Goal: Book appointment/travel/reservation

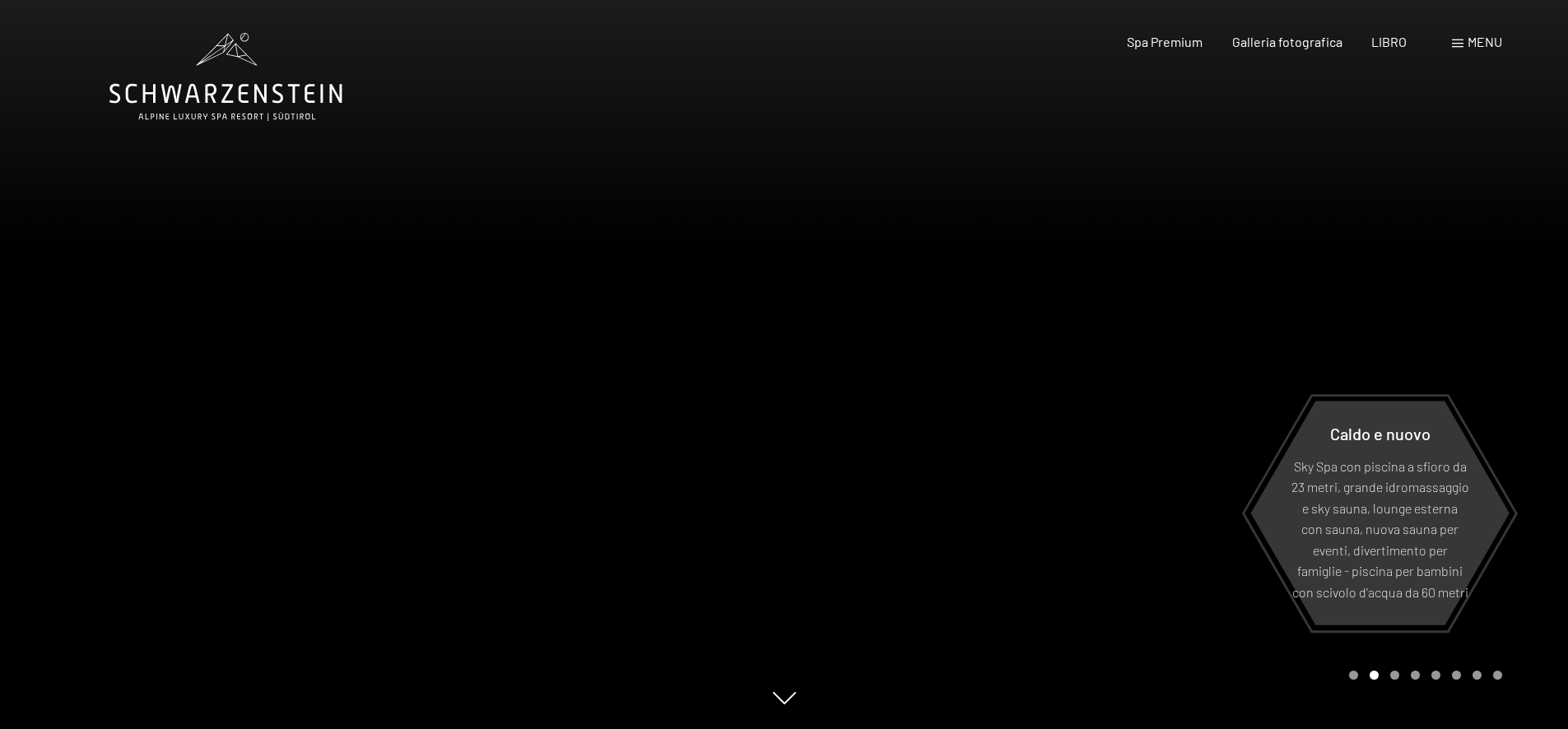
click at [1485, 45] on font "menu" at bounding box center [1485, 41] width 34 height 15
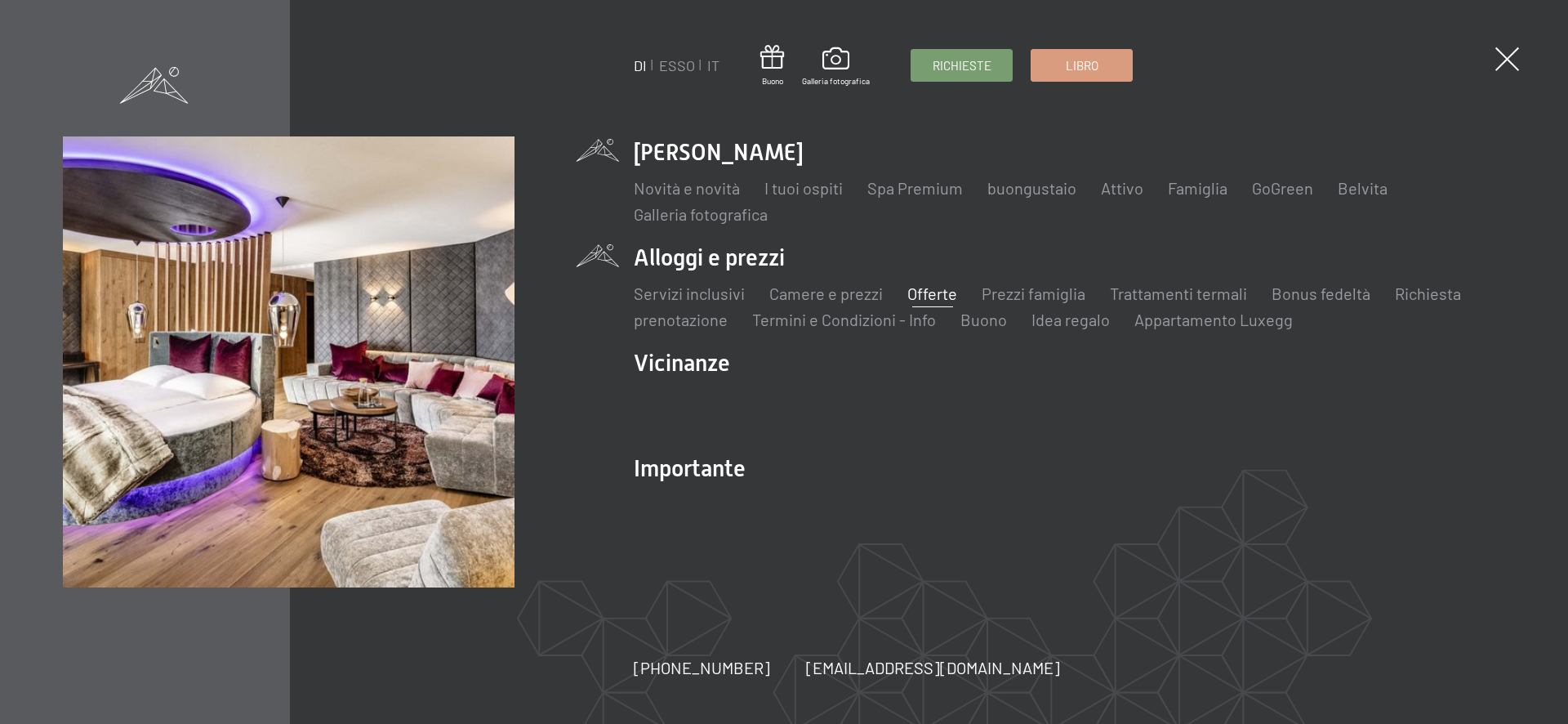
click at [923, 296] on font "Offerte" at bounding box center [932, 293] width 50 height 20
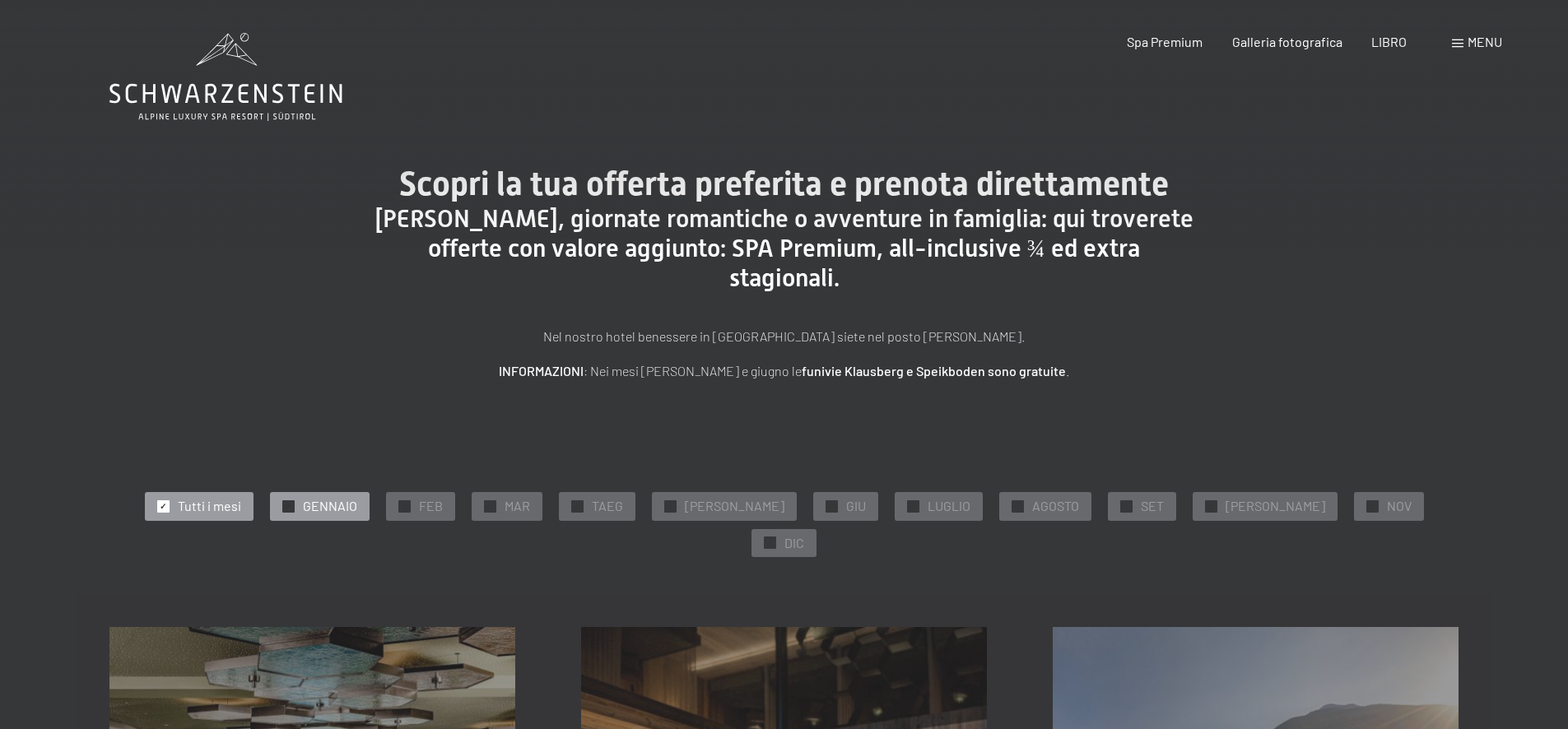
click at [305, 498] on div "✓ GENNAIO" at bounding box center [320, 505] width 99 height 28
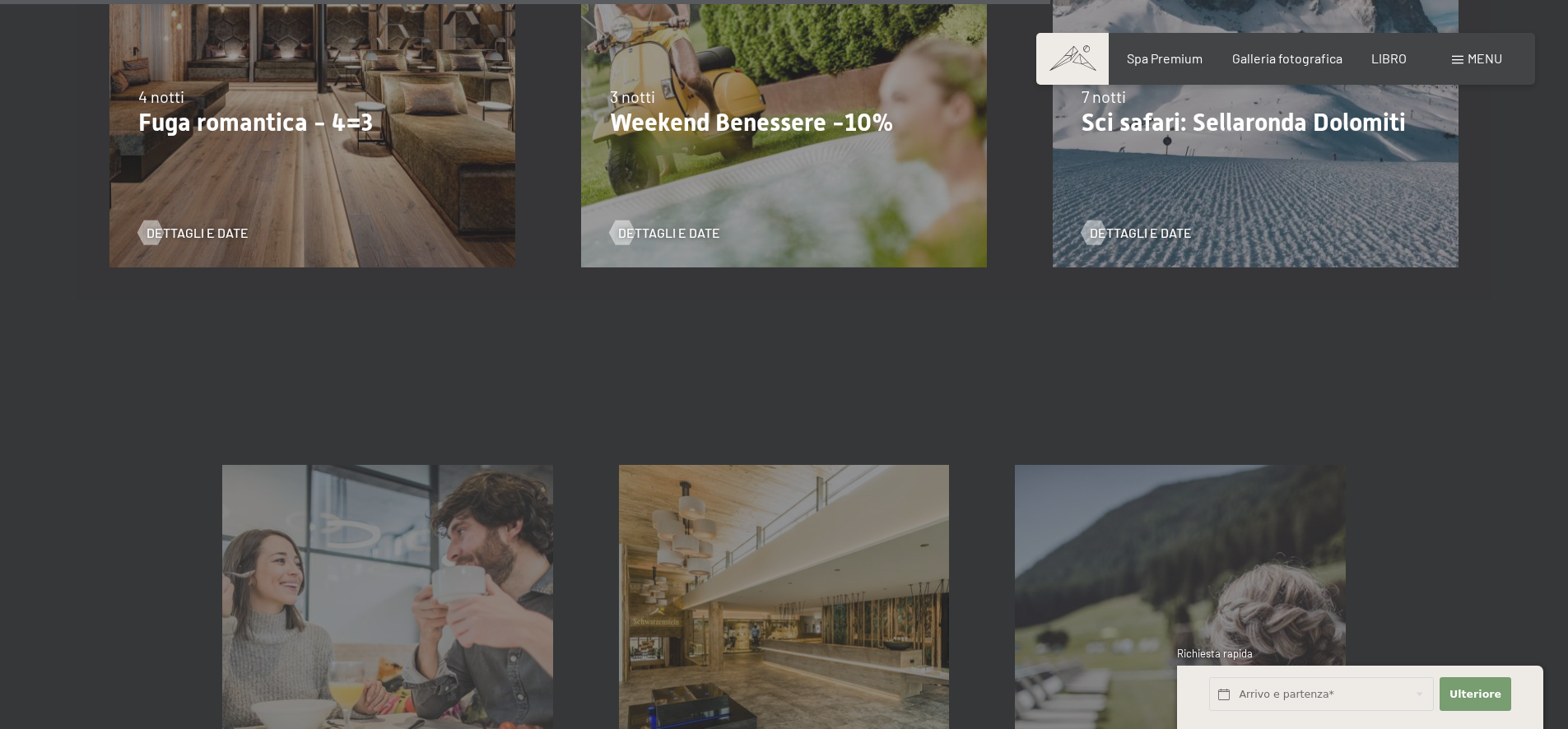
scroll to position [1152, 0]
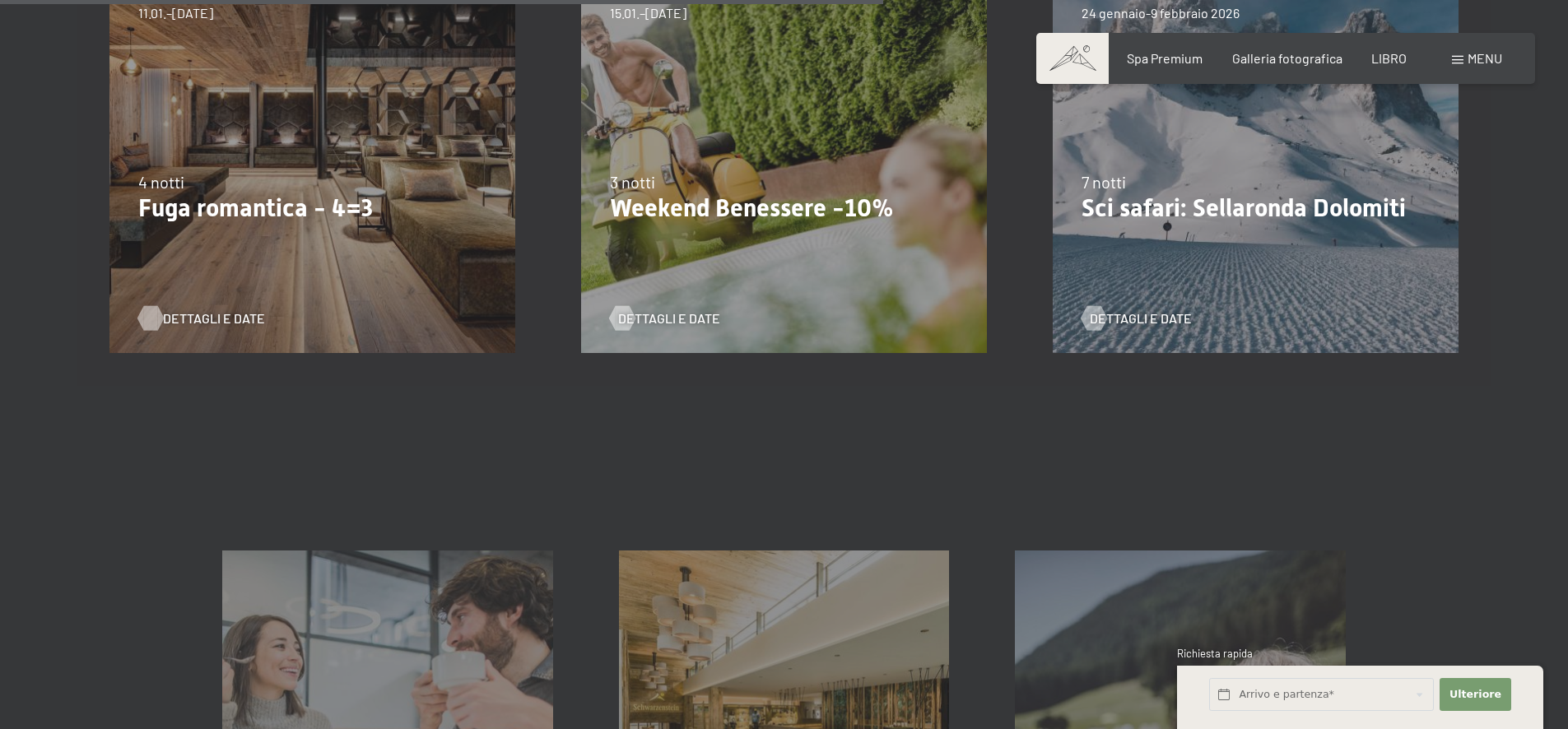
click at [188, 310] on font "Dettagli e date" at bounding box center [214, 318] width 102 height 15
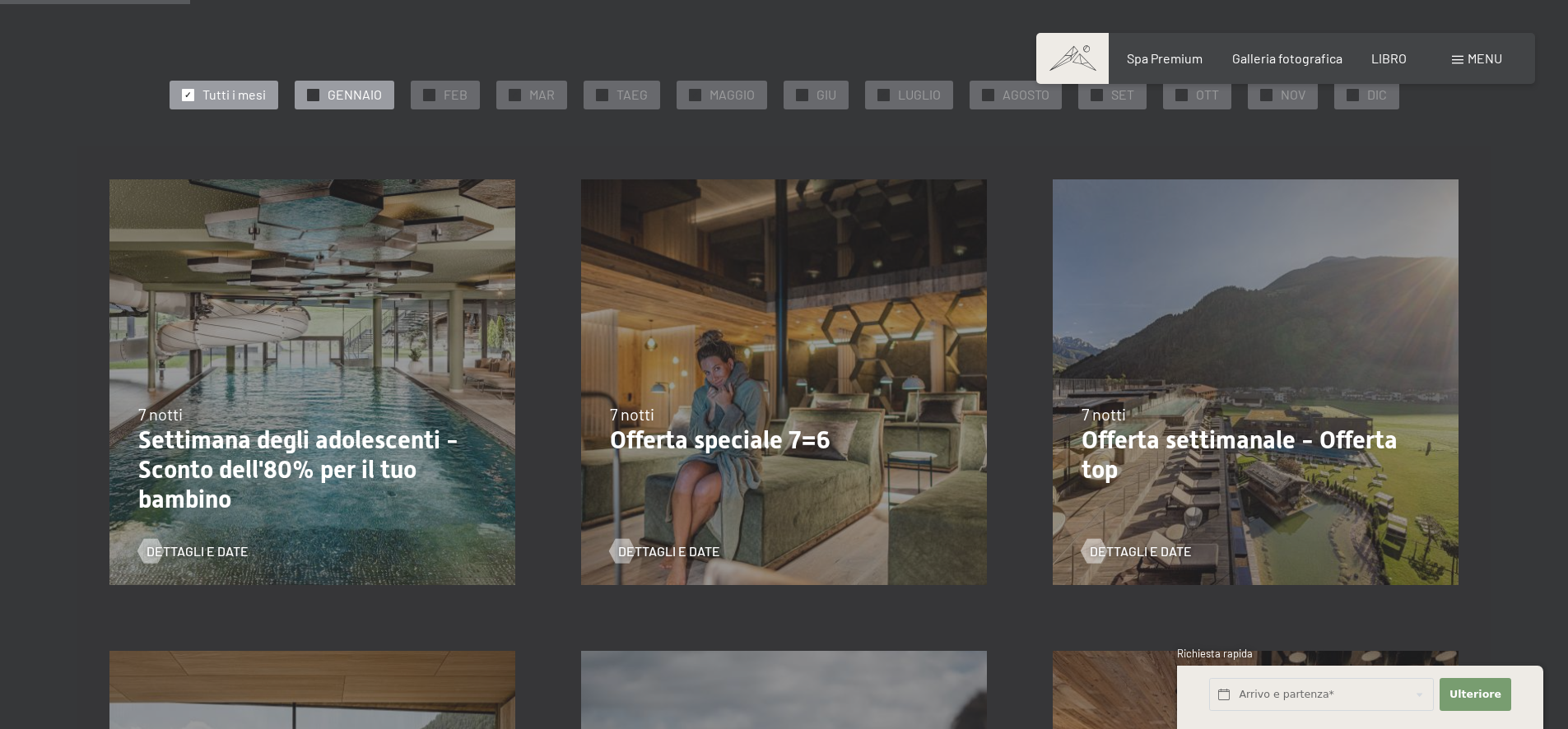
click at [307, 97] on div at bounding box center [313, 95] width 13 height 13
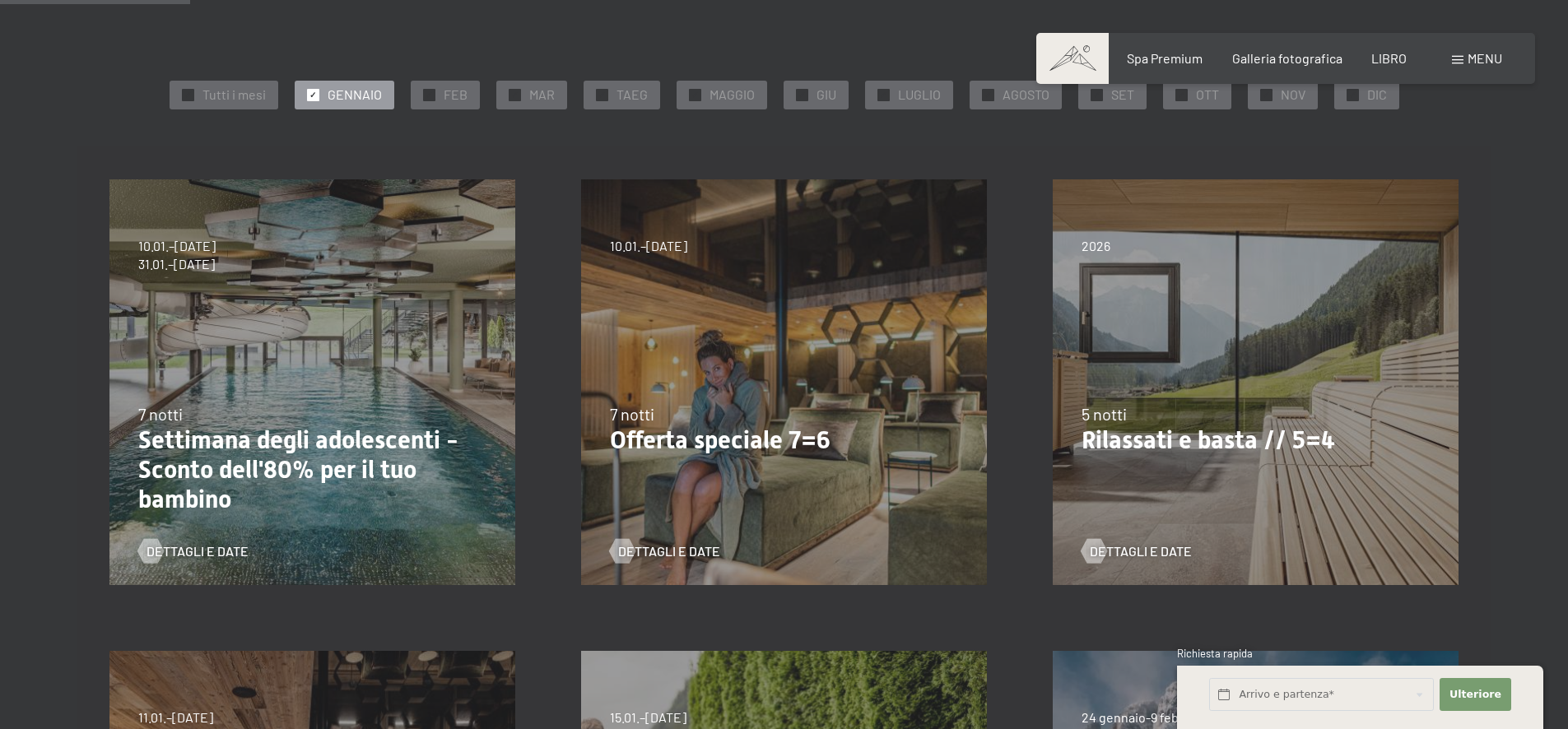
click at [1232, 441] on font "Rilassati e basta // 5=4" at bounding box center [1208, 439] width 254 height 29
click at [1150, 544] on font "Dettagli e date" at bounding box center [1157, 550] width 102 height 15
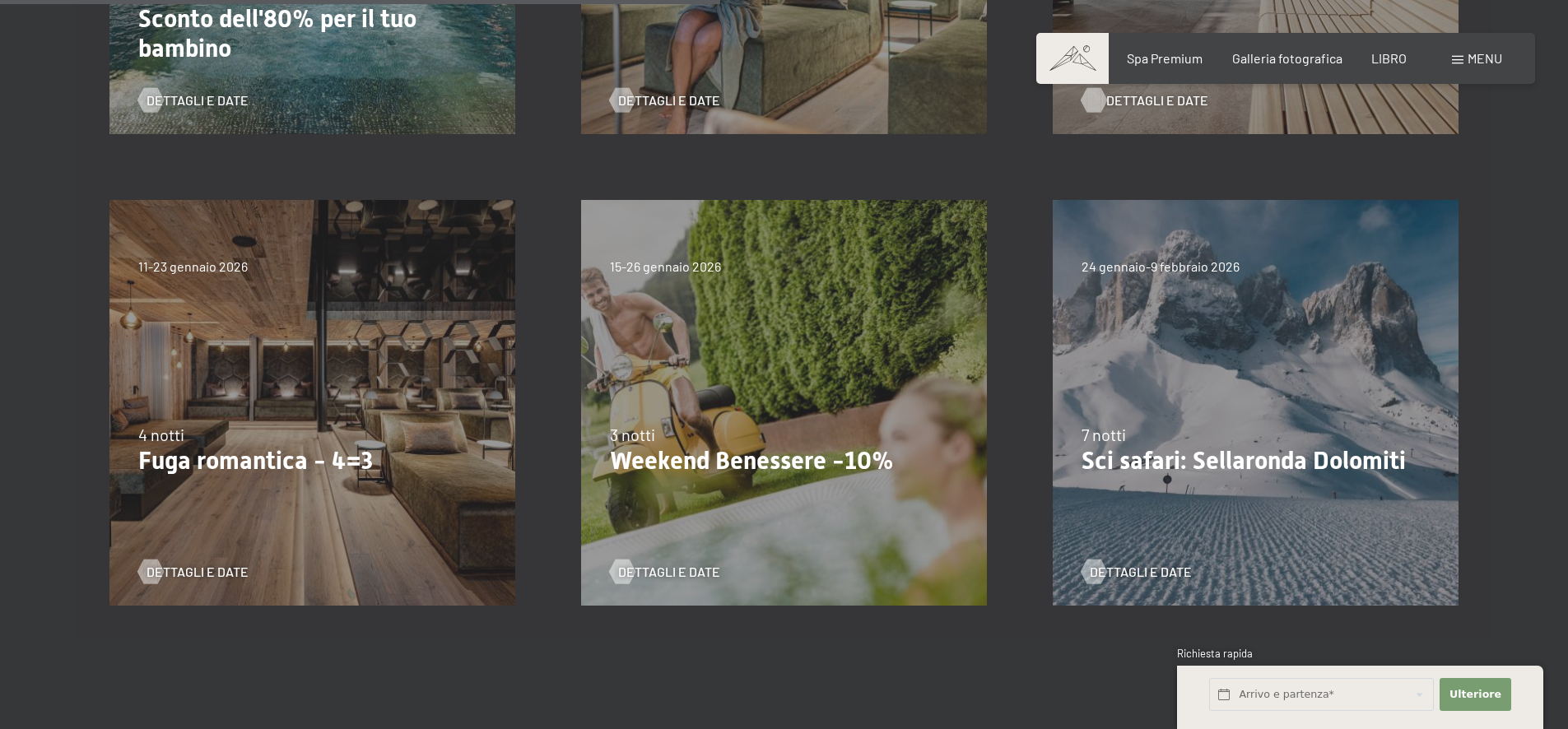
scroll to position [905, 0]
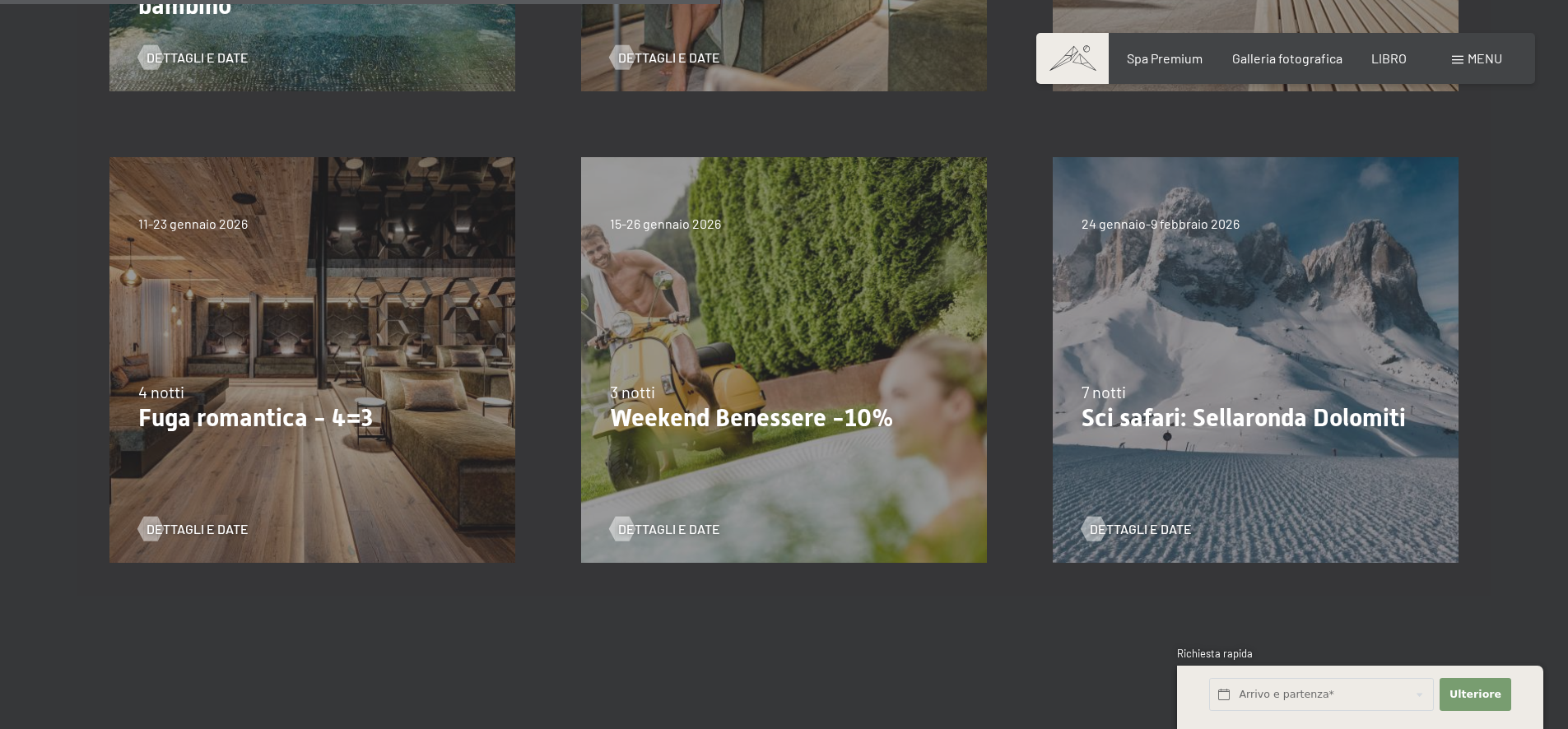
click at [350, 428] on font "Fuga romantica - 4=3" at bounding box center [255, 418] width 235 height 29
click at [189, 526] on font "Dettagli e date" at bounding box center [214, 528] width 102 height 15
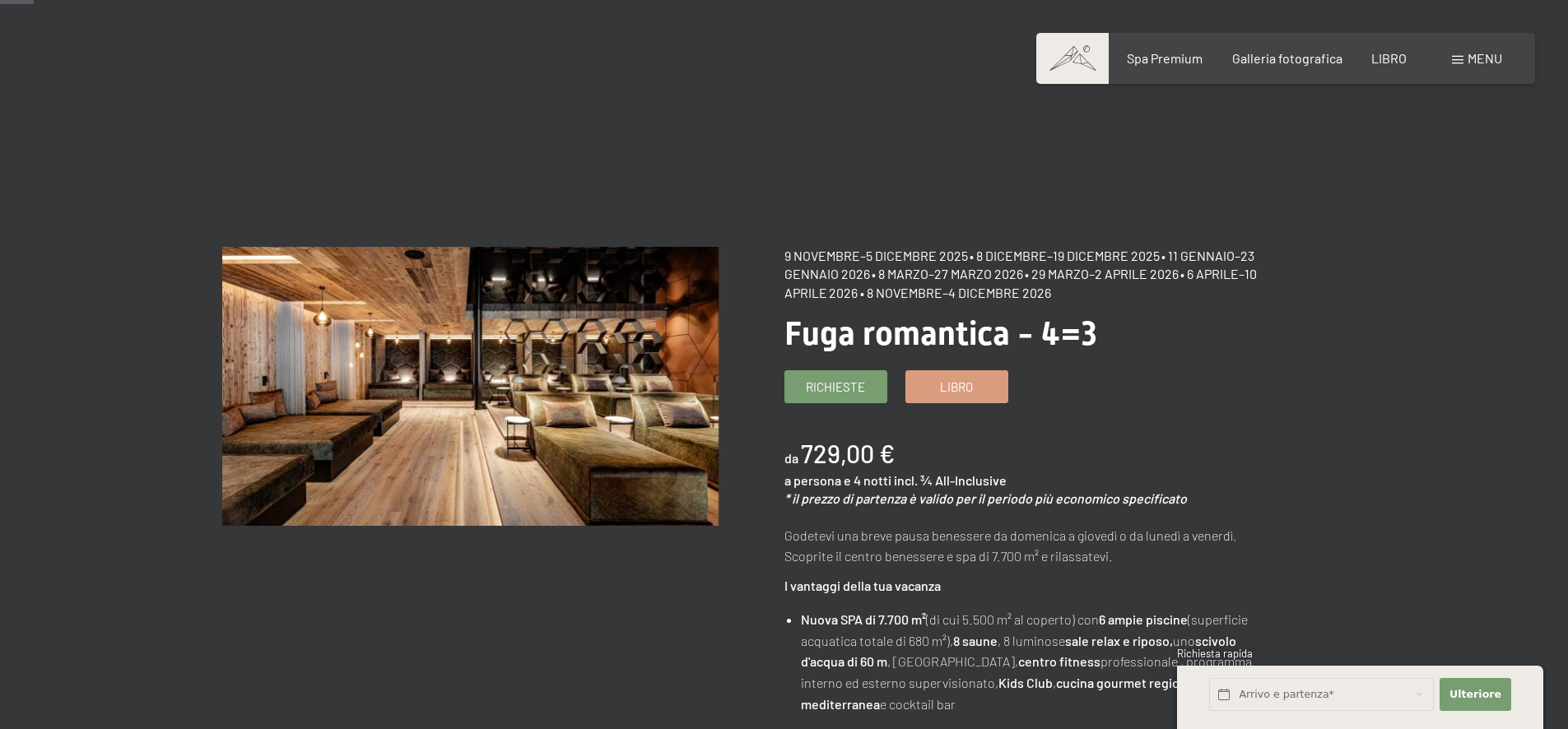
scroll to position [82, 0]
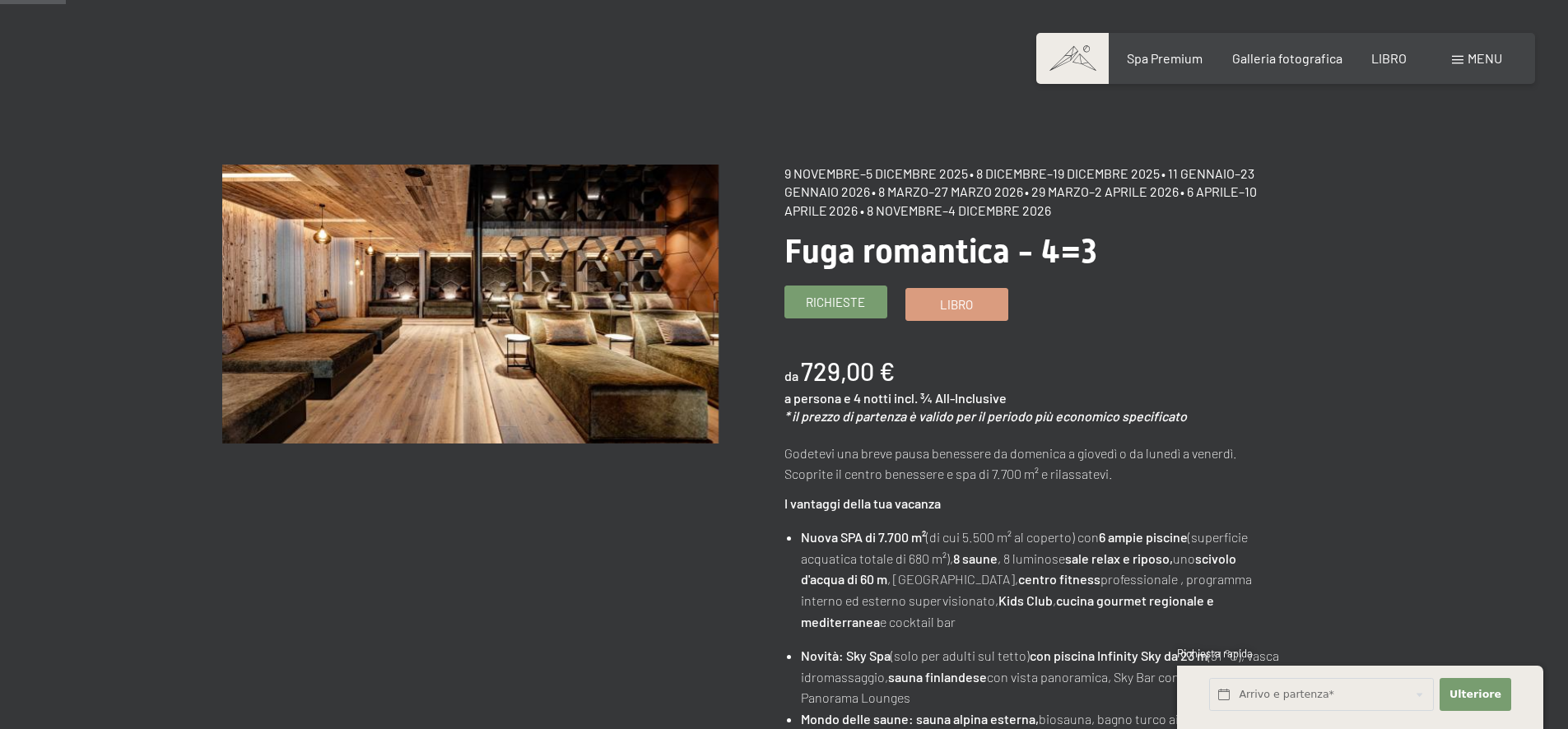
click at [850, 304] on font "Richieste" at bounding box center [836, 301] width 60 height 14
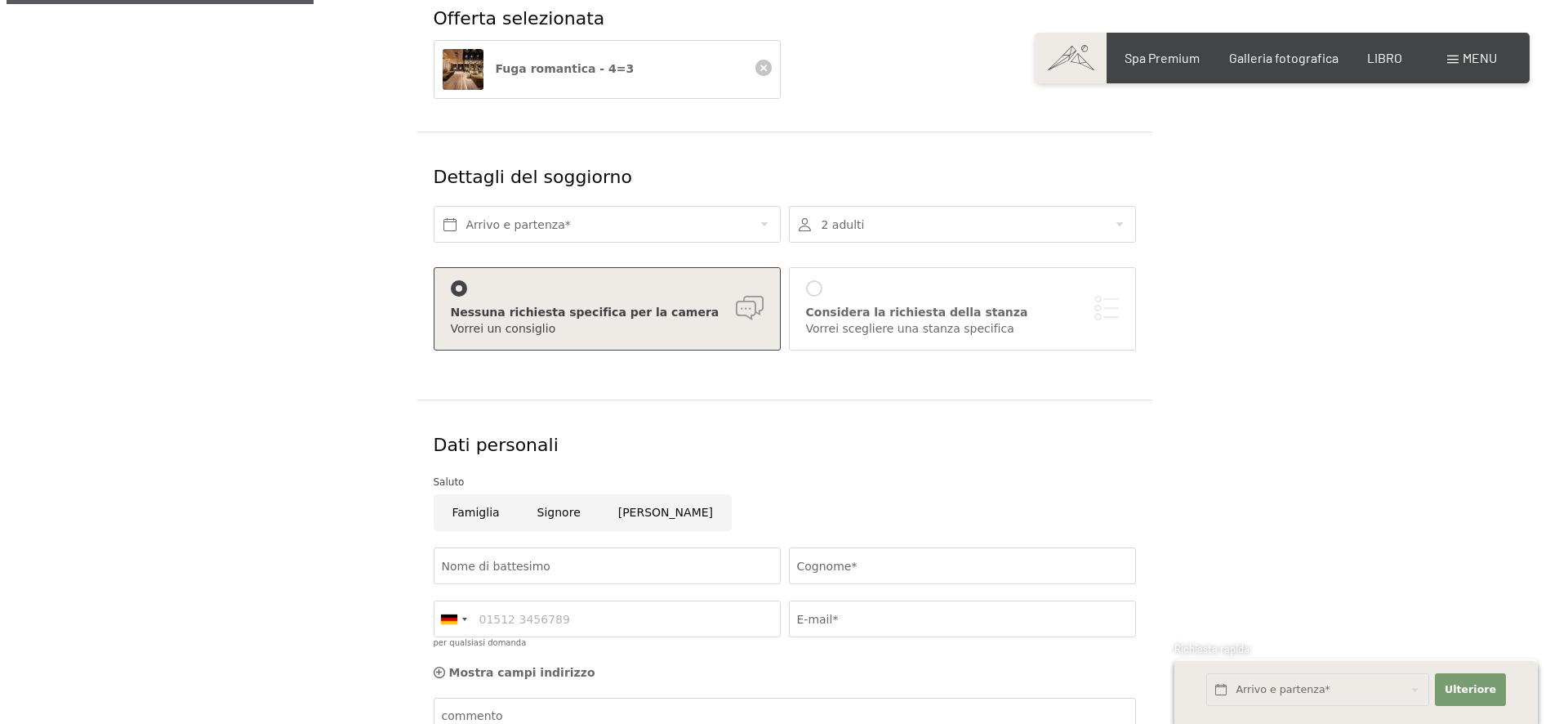
scroll to position [327, 0]
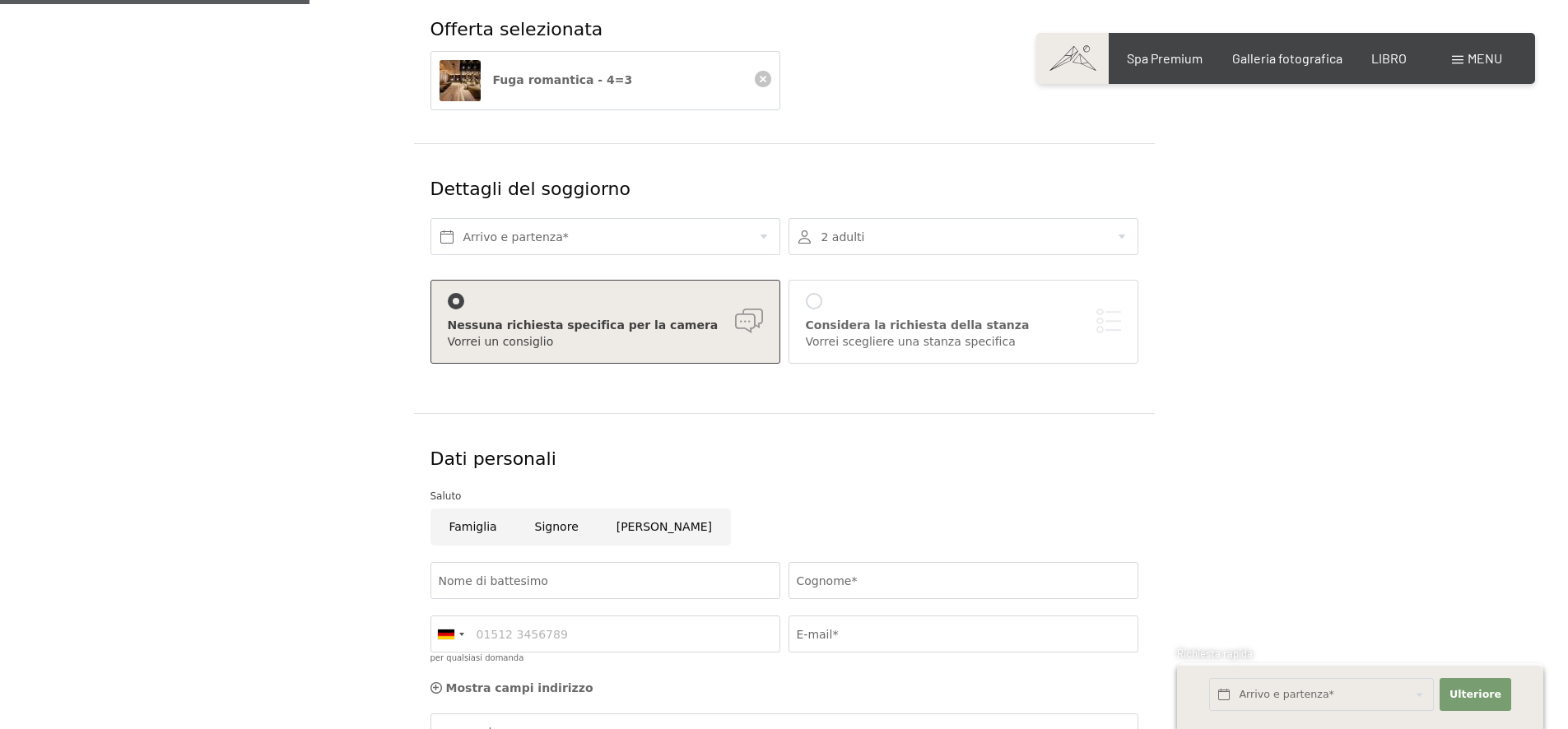
click at [821, 303] on div at bounding box center [814, 301] width 16 height 16
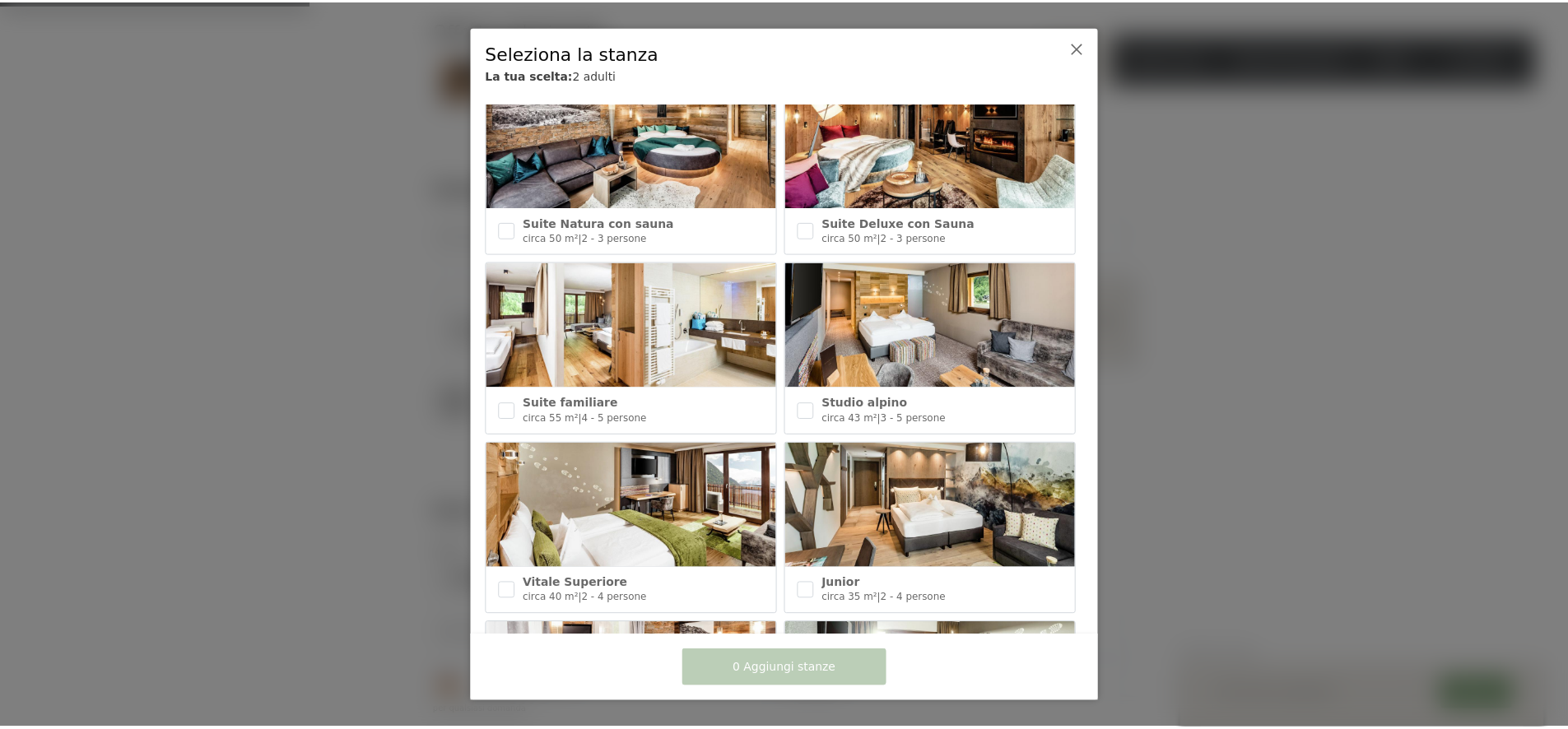
scroll to position [411, 0]
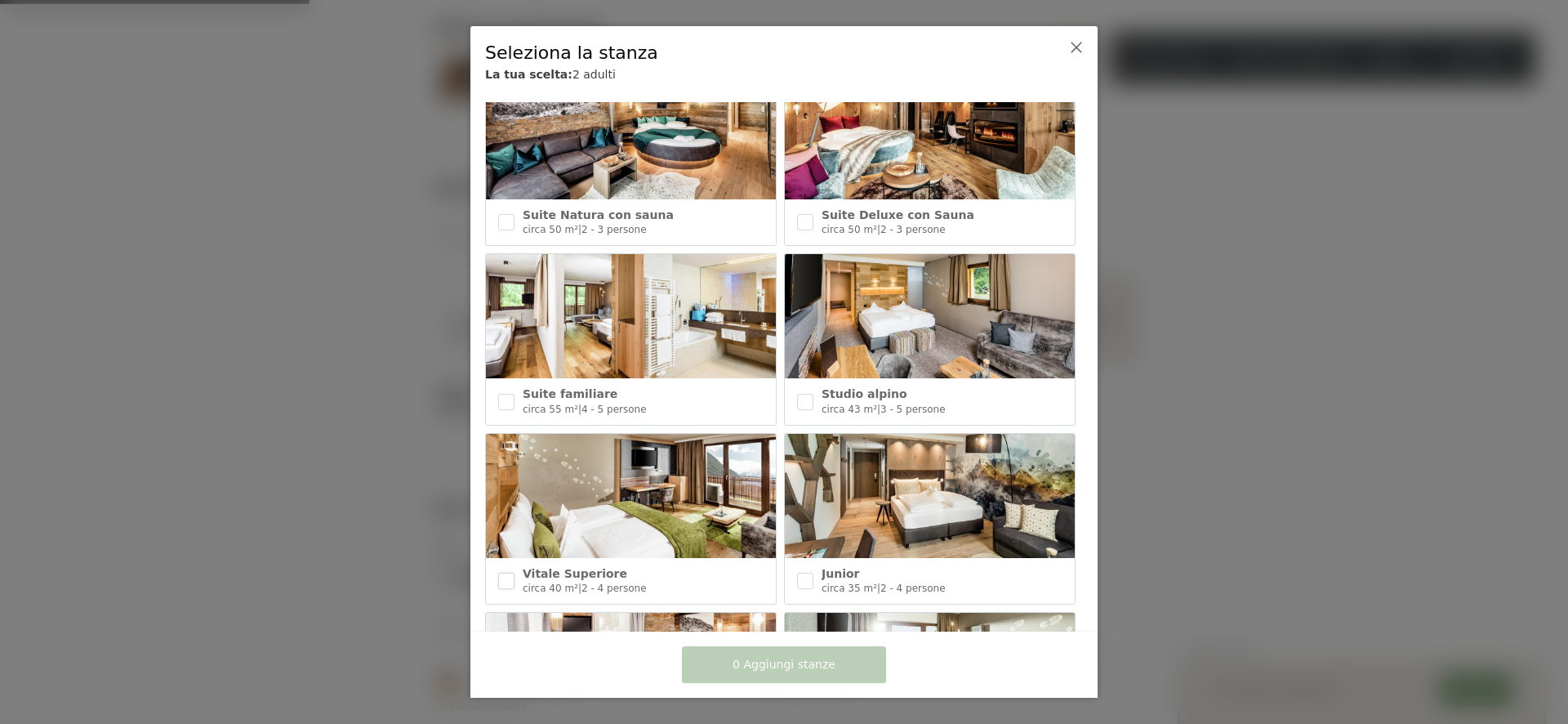
click at [508, 573] on input "checkbox" at bounding box center [506, 581] width 16 height 16
checkbox input "true"
click at [778, 669] on font "Aggiungi 1 stanza" at bounding box center [784, 664] width 103 height 13
